Goal: Complete application form

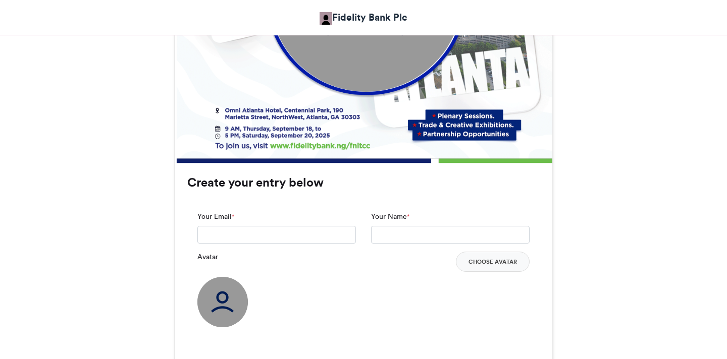
scroll to position [615, 0]
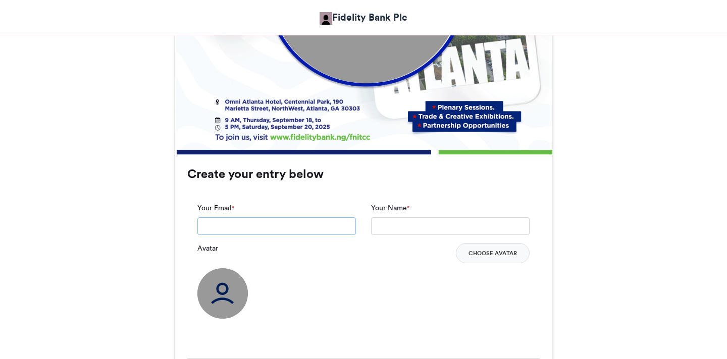
click at [241, 223] on input "Your Email *" at bounding box center [276, 226] width 158 height 18
type input "**********"
click at [418, 226] on input "Your Name *" at bounding box center [450, 226] width 158 height 18
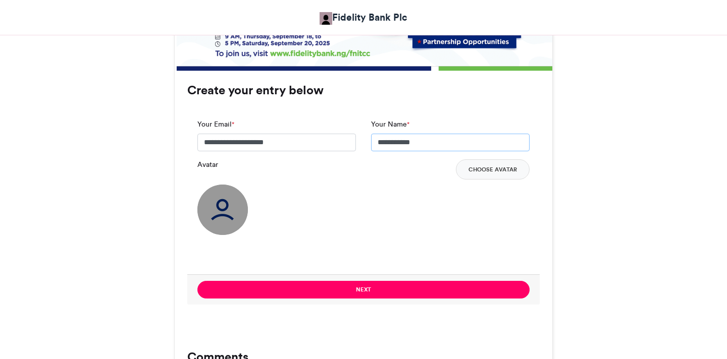
scroll to position [698, 0]
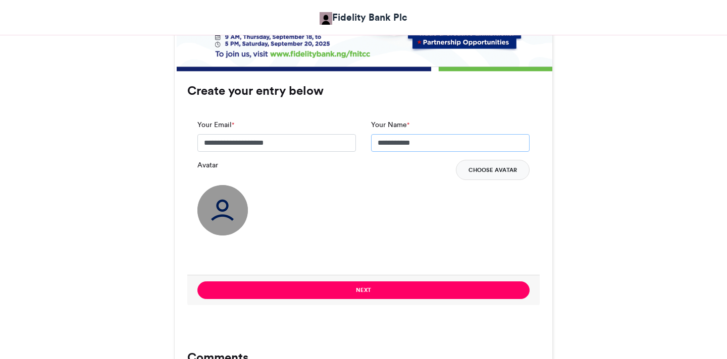
type input "**********"
click at [501, 173] on button "Choose Avatar" at bounding box center [493, 170] width 74 height 20
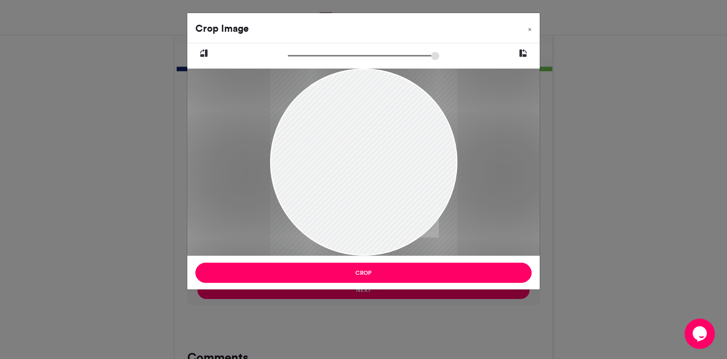
drag, startPoint x: 293, startPoint y: 56, endPoint x: 66, endPoint y: 67, distance: 227.3
click at [288, 61] on input "zoom" at bounding box center [363, 56] width 151 height 10
type input "******"
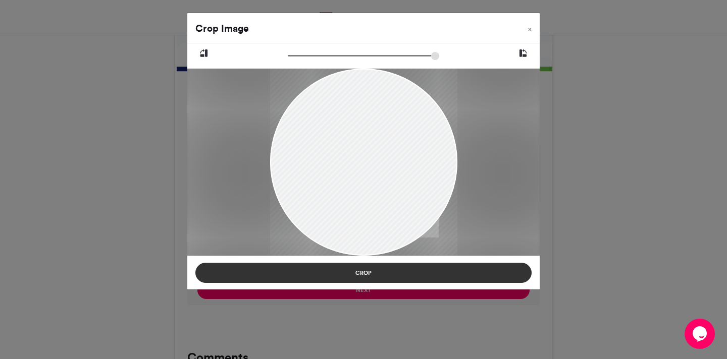
click at [356, 273] on button "Crop" at bounding box center [363, 273] width 336 height 20
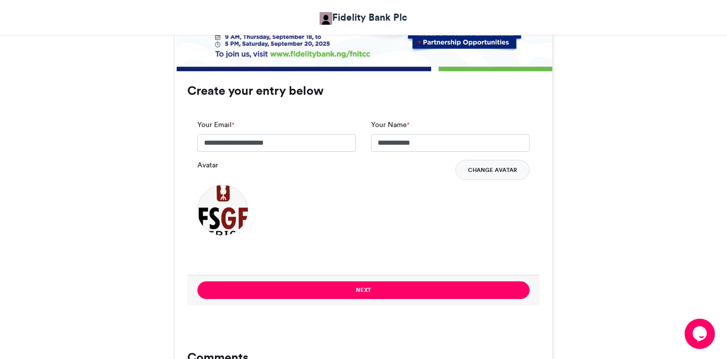
click at [474, 166] on button "Change Avatar" at bounding box center [492, 170] width 74 height 20
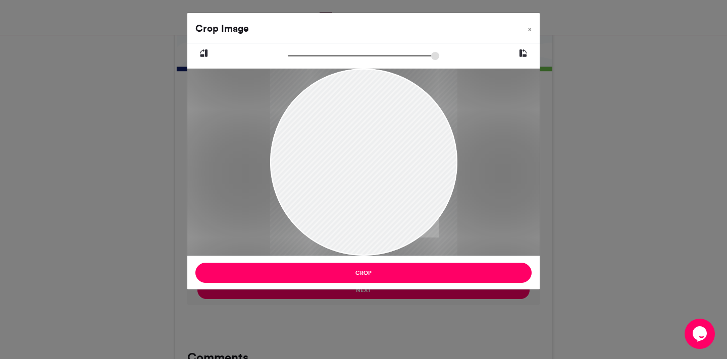
click at [522, 51] on icon at bounding box center [522, 53] width 9 height 13
type input "******"
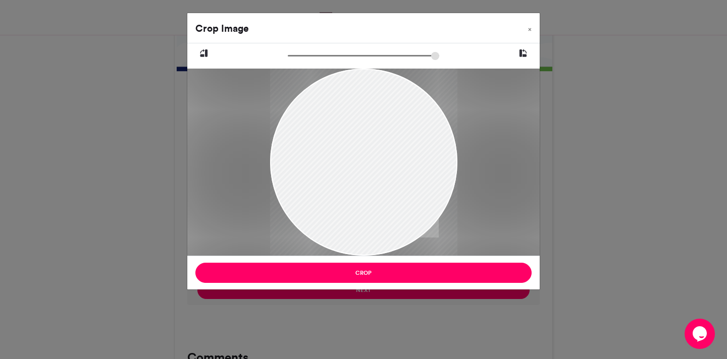
drag, startPoint x: 331, startPoint y: 56, endPoint x: 165, endPoint y: 39, distance: 166.8
click at [288, 51] on input "zoom" at bounding box center [363, 56] width 151 height 10
click at [528, 27] on span "×" at bounding box center [530, 29] width 4 height 6
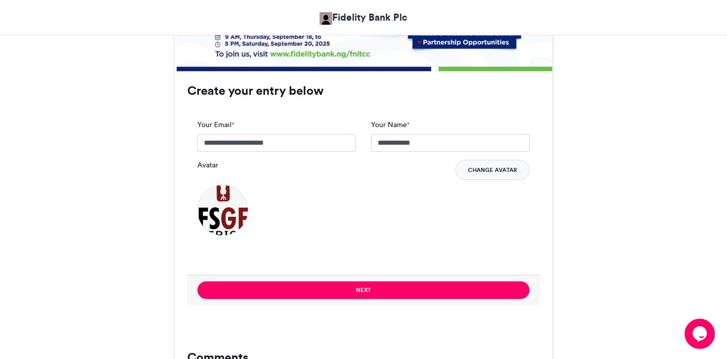
click at [481, 171] on button "Change Avatar" at bounding box center [492, 170] width 74 height 20
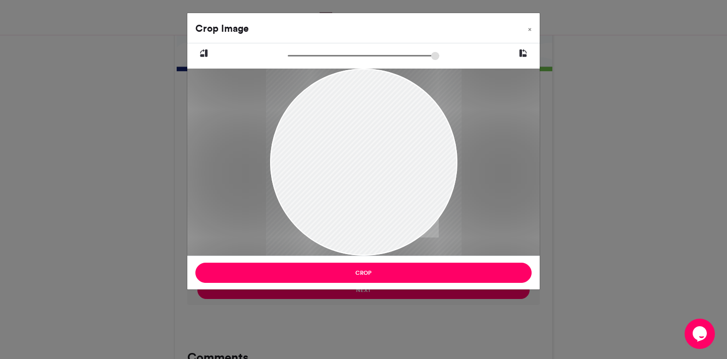
type input "******"
drag, startPoint x: 292, startPoint y: 56, endPoint x: 267, endPoint y: 59, distance: 24.4
click at [288, 59] on input "zoom" at bounding box center [363, 56] width 151 height 10
drag, startPoint x: 370, startPoint y: 167, endPoint x: 331, endPoint y: 134, distance: 51.6
click at [331, 134] on div at bounding box center [363, 150] width 187 height 211
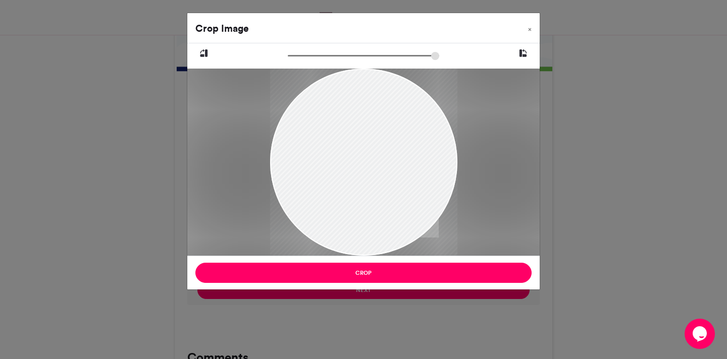
click at [10, 117] on div "Crop Image × Crop" at bounding box center [363, 179] width 727 height 359
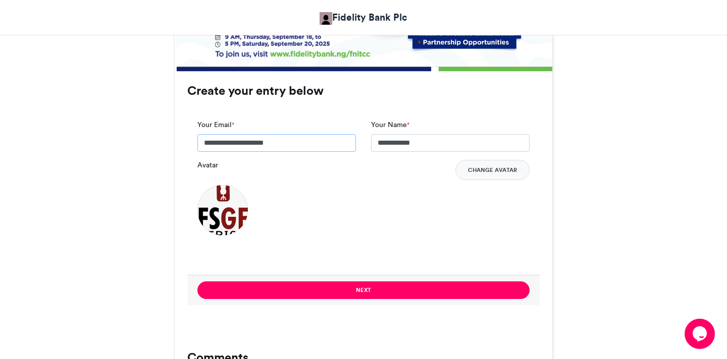
drag, startPoint x: 279, startPoint y: 143, endPoint x: 170, endPoint y: 143, distance: 109.0
type input "**********"
click at [484, 172] on button "Change Avatar" at bounding box center [492, 170] width 74 height 20
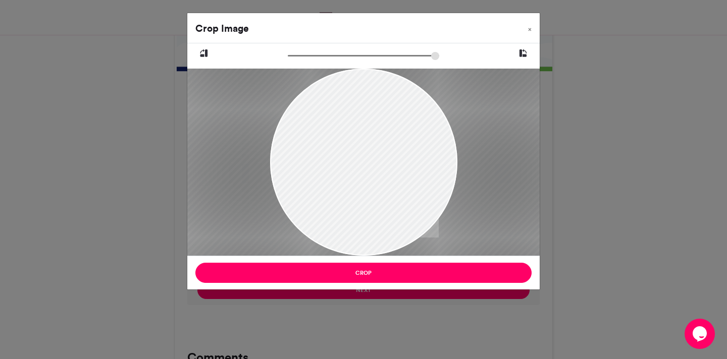
drag, startPoint x: 361, startPoint y: 159, endPoint x: 353, endPoint y: 119, distance: 41.6
click at [353, 119] on div at bounding box center [356, 121] width 592 height 370
click at [340, 141] on div at bounding box center [355, 119] width 622 height 389
click at [340, 141] on div at bounding box center [336, 162] width 2180 height 1363
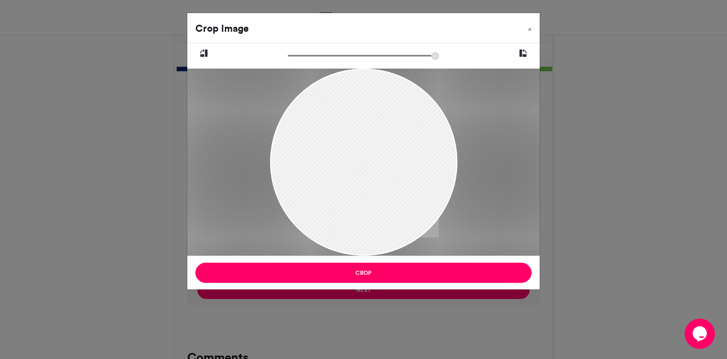
drag, startPoint x: 367, startPoint y: 118, endPoint x: 367, endPoint y: 75, distance: 42.9
click at [367, 75] on div at bounding box center [359, 135] width 391 height 244
click at [310, 54] on input "zoom" at bounding box center [363, 56] width 151 height 10
drag, startPoint x: 379, startPoint y: 135, endPoint x: 379, endPoint y: 140, distance: 5.1
click at [379, 140] on div at bounding box center [356, 129] width 550 height 344
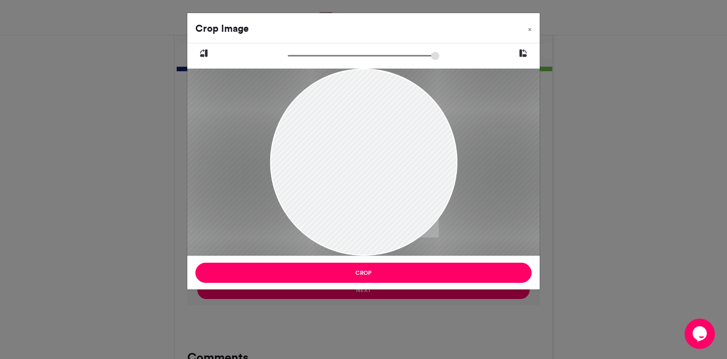
type input "******"
click at [306, 57] on input "zoom" at bounding box center [363, 56] width 151 height 10
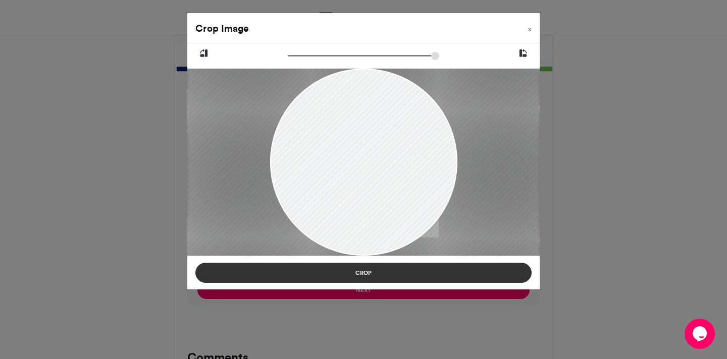
click at [362, 267] on button "Crop" at bounding box center [363, 273] width 336 height 20
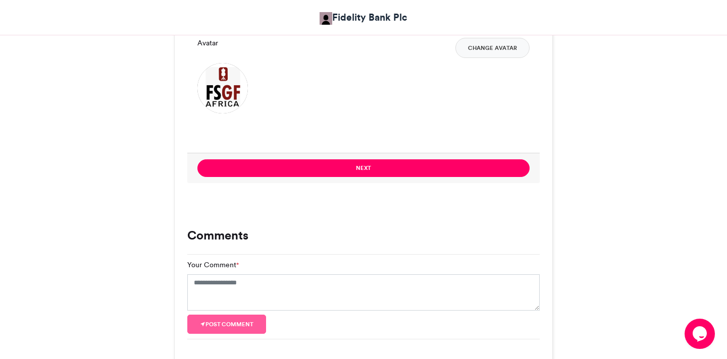
scroll to position [764, 0]
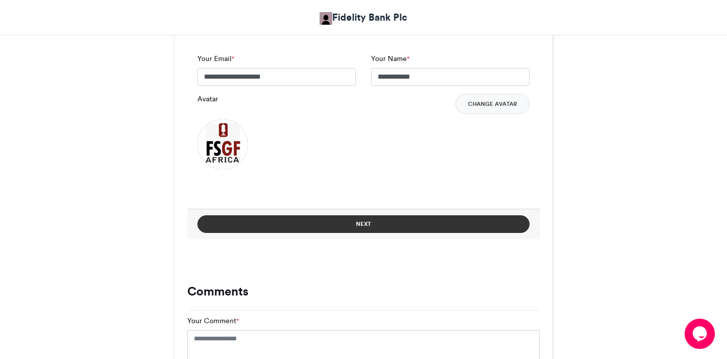
click at [353, 221] on button "Next" at bounding box center [363, 224] width 332 height 18
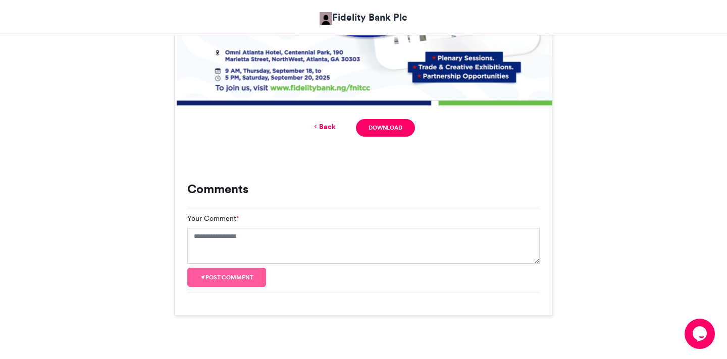
scroll to position [664, 0]
click at [399, 131] on link "Download" at bounding box center [385, 128] width 59 height 18
